Goal: Information Seeking & Learning: Learn about a topic

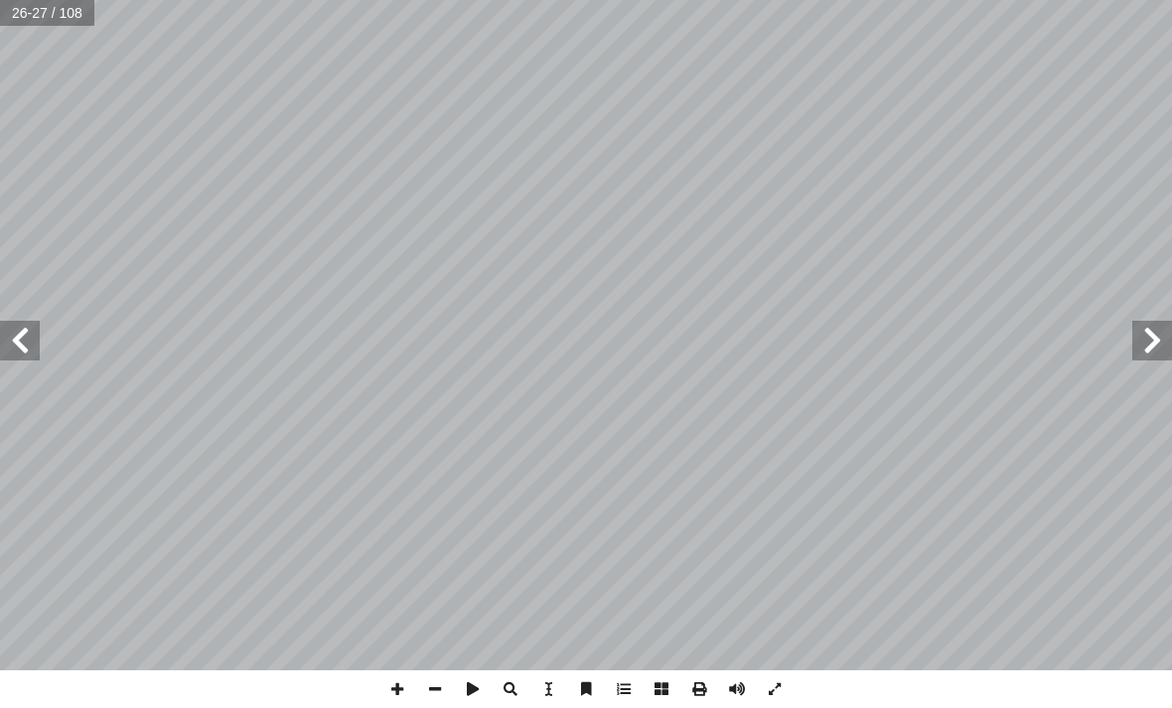
click at [1158, 331] on span at bounding box center [1152, 341] width 40 height 40
click at [1138, 332] on span at bounding box center [1152, 341] width 40 height 40
click at [1146, 347] on span at bounding box center [1152, 341] width 40 height 40
click at [1142, 343] on span at bounding box center [1152, 341] width 40 height 40
click at [1161, 340] on span at bounding box center [1152, 341] width 40 height 40
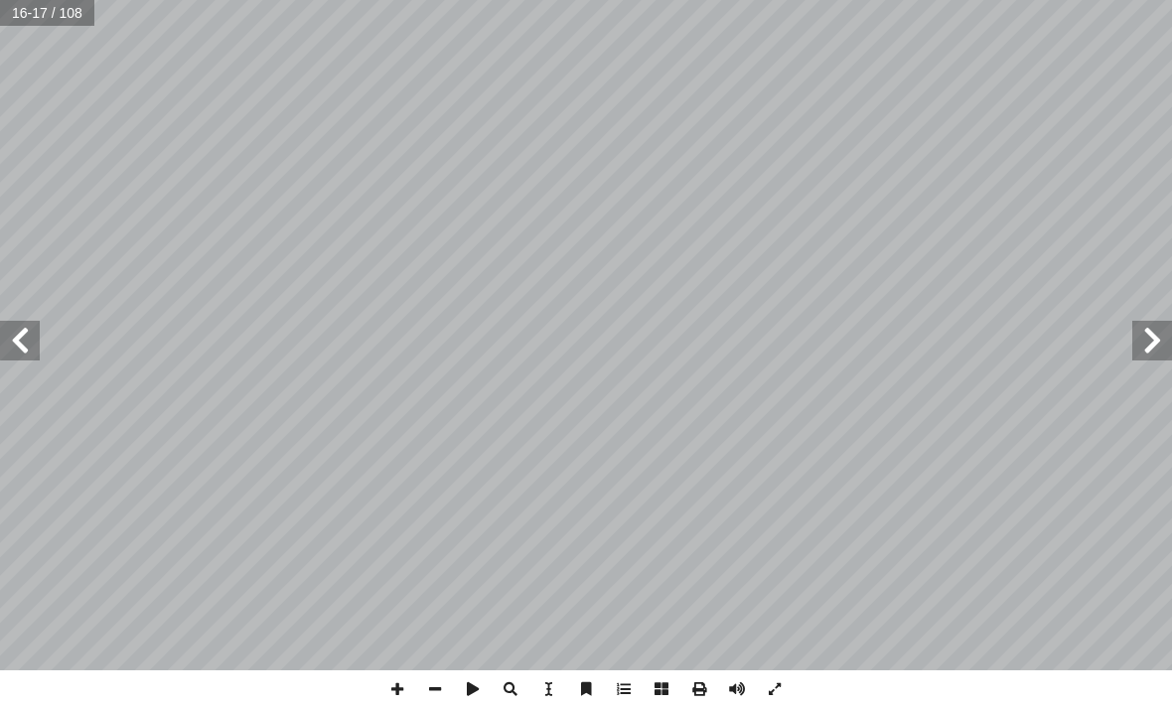
click at [1141, 347] on span at bounding box center [1152, 341] width 40 height 40
click at [1154, 325] on span at bounding box center [1152, 341] width 40 height 40
click at [1152, 355] on span at bounding box center [1152, 341] width 40 height 40
click at [210, 699] on div "٦ ت: ْ م َّ ل َ ع َ نا ت أ ا • ٍ ع َ ط ِ ق ِ لاث َ ث ْ ن ِ م ٌ ن َّ و َ ك ُ م َ…" at bounding box center [586, 354] width 1172 height 708
click at [21, 352] on span at bounding box center [20, 341] width 40 height 40
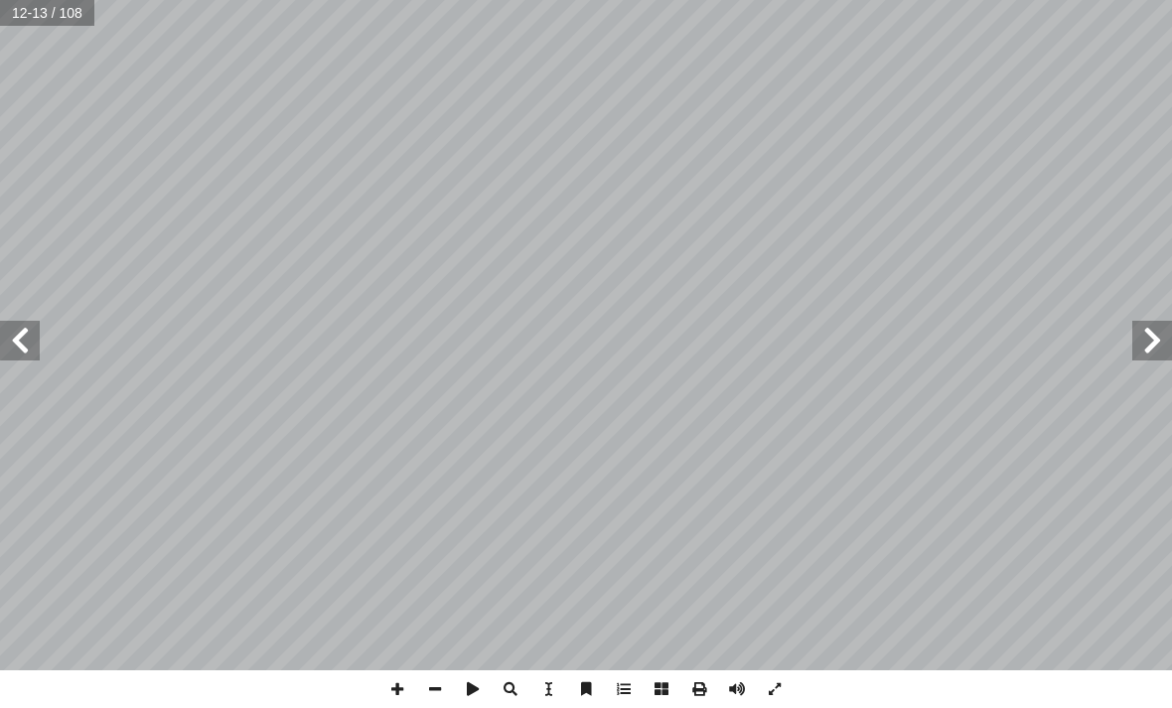
click at [15, 337] on span at bounding box center [20, 341] width 40 height 40
click at [22, 338] on span at bounding box center [20, 341] width 40 height 40
click at [34, 340] on span at bounding box center [20, 341] width 40 height 40
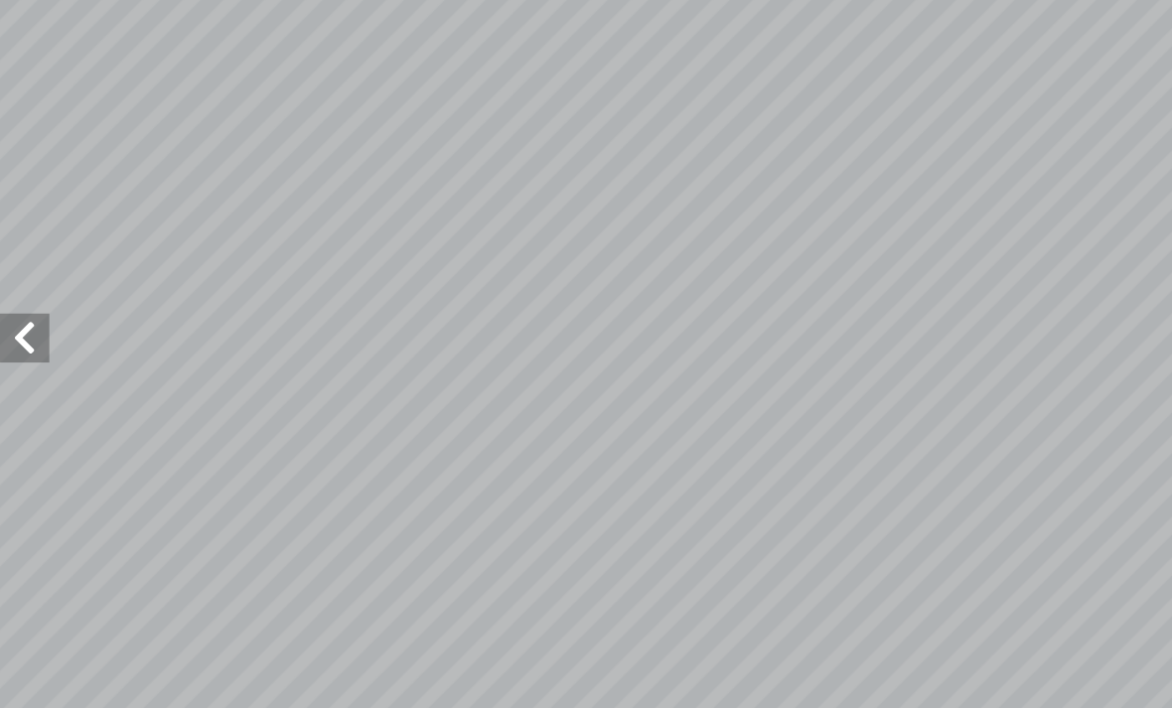
click at [26, 321] on span at bounding box center [20, 341] width 40 height 40
click at [19, 321] on span at bounding box center [20, 341] width 40 height 40
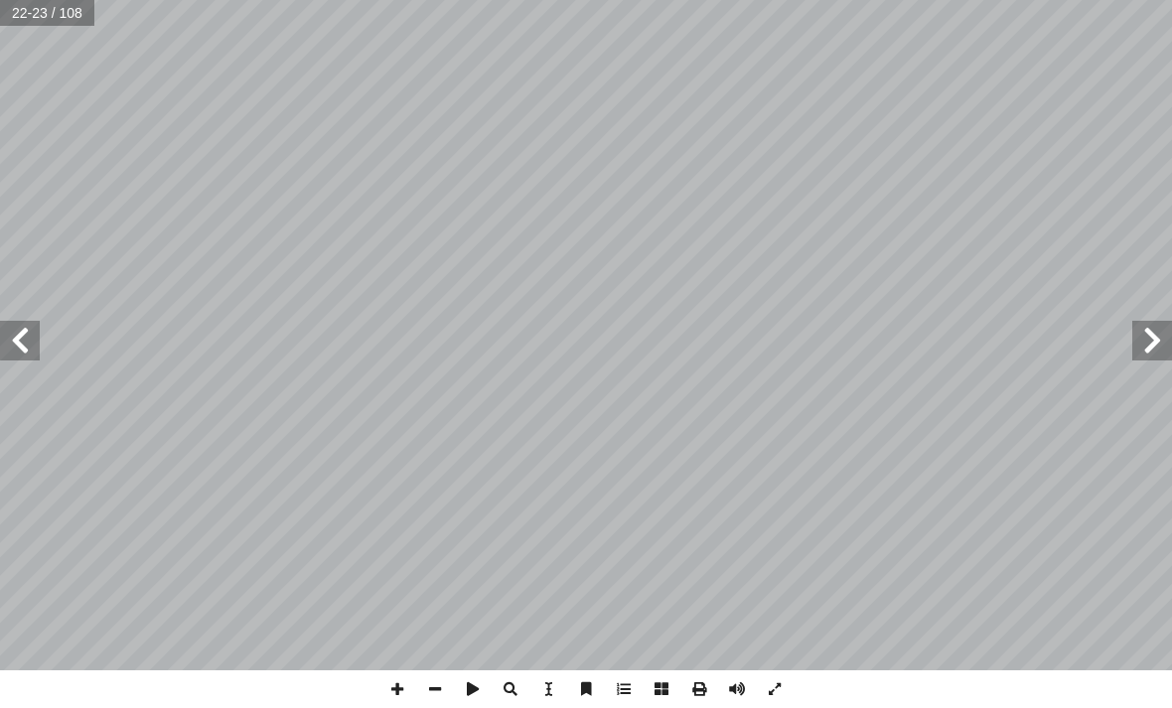
click at [39, 336] on span at bounding box center [20, 341] width 40 height 40
click at [24, 322] on span at bounding box center [20, 341] width 40 height 40
click at [1165, 335] on span at bounding box center [1152, 341] width 40 height 40
click at [1140, 339] on span at bounding box center [1152, 341] width 40 height 40
click at [27, 352] on span at bounding box center [20, 341] width 40 height 40
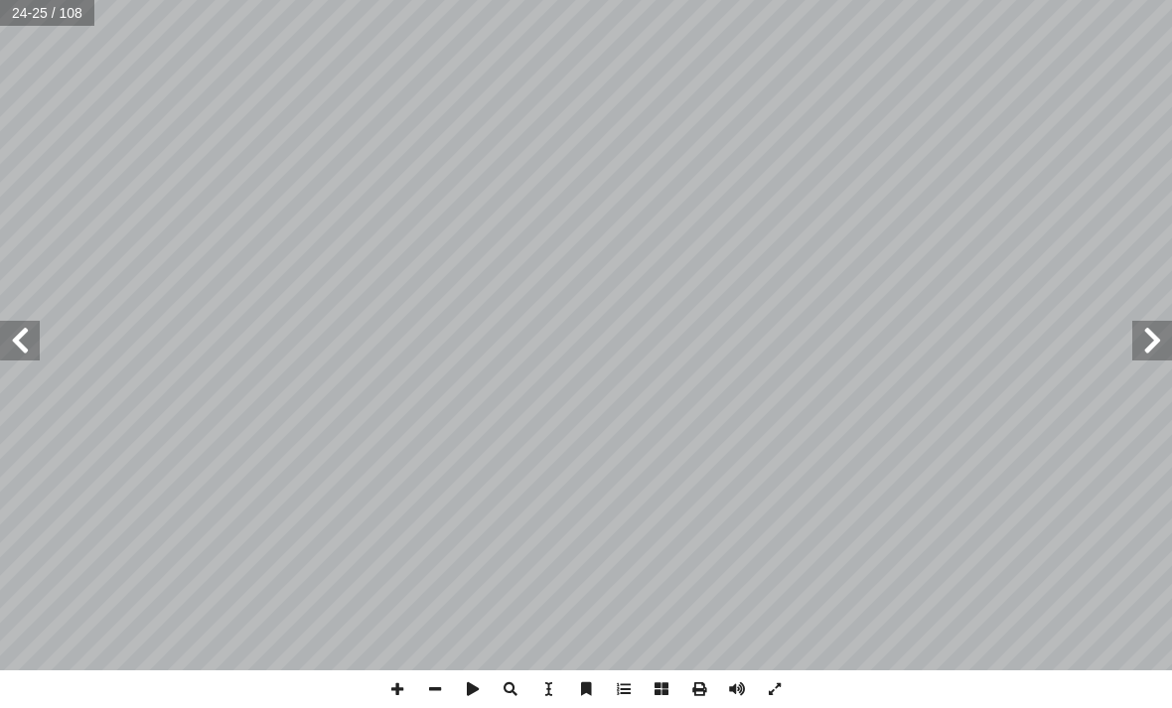
click at [14, 351] on span at bounding box center [20, 341] width 40 height 40
click at [12, 328] on span at bounding box center [20, 341] width 40 height 40
click at [1147, 350] on span at bounding box center [1152, 341] width 40 height 40
click at [1154, 334] on span at bounding box center [1152, 341] width 40 height 40
click at [1152, 336] on span at bounding box center [1152, 341] width 40 height 40
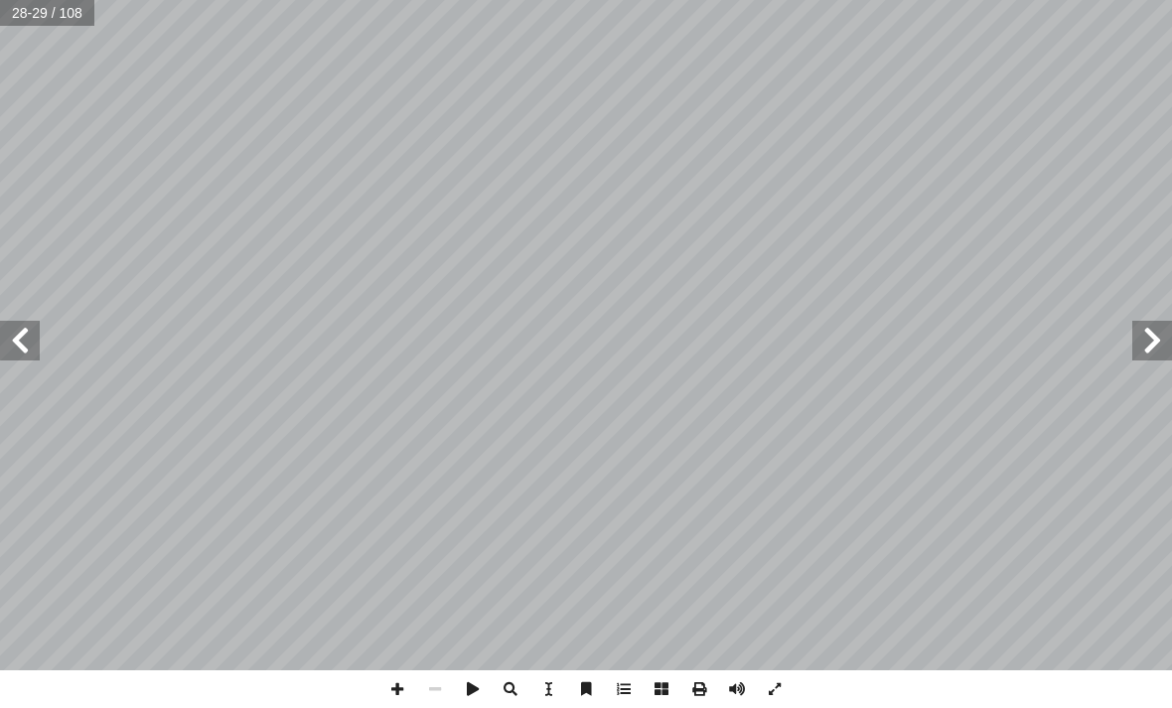
click at [1143, 338] on span at bounding box center [1152, 341] width 40 height 40
click at [1150, 332] on span at bounding box center [1152, 341] width 40 height 40
click at [13, 338] on span at bounding box center [20, 341] width 40 height 40
click at [28, 345] on span at bounding box center [20, 341] width 40 height 40
click at [20, 342] on span at bounding box center [20, 341] width 40 height 40
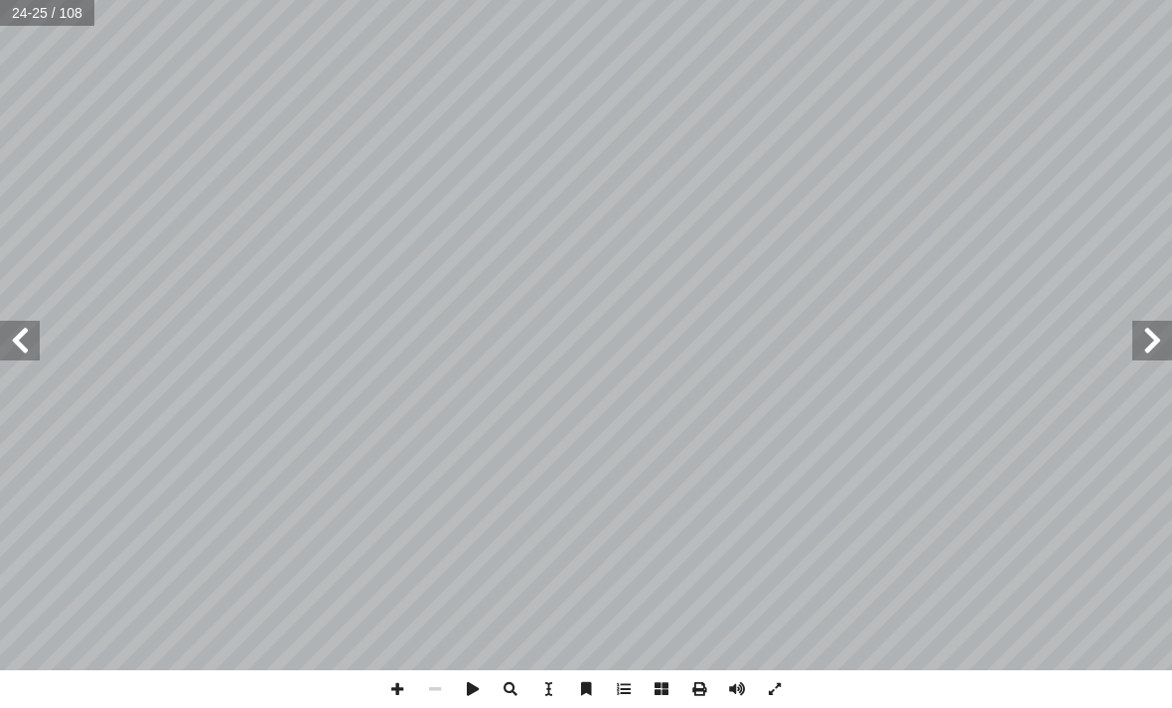
click at [36, 330] on span at bounding box center [20, 341] width 40 height 40
click at [8, 322] on span at bounding box center [20, 341] width 40 height 40
